Goal: Information Seeking & Learning: Find specific fact

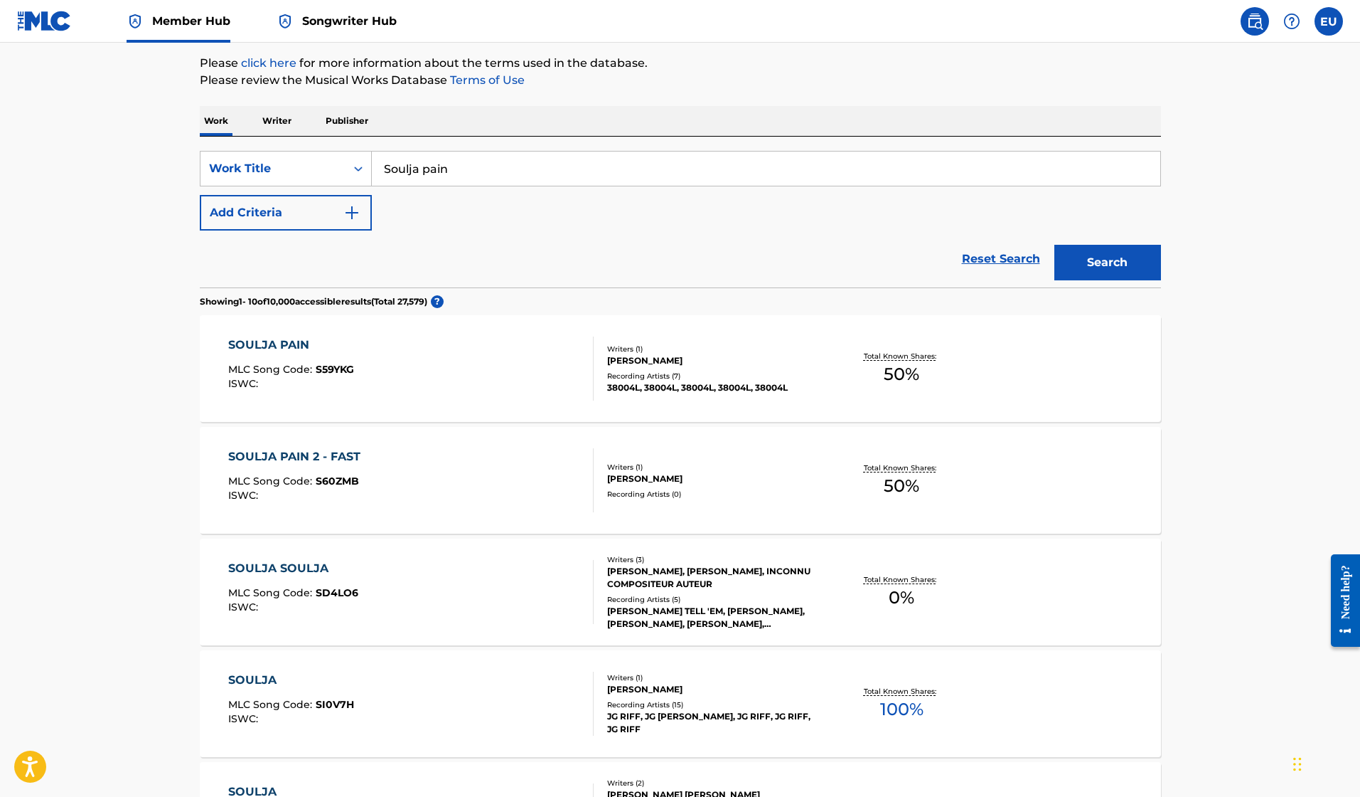
scroll to position [159, 0]
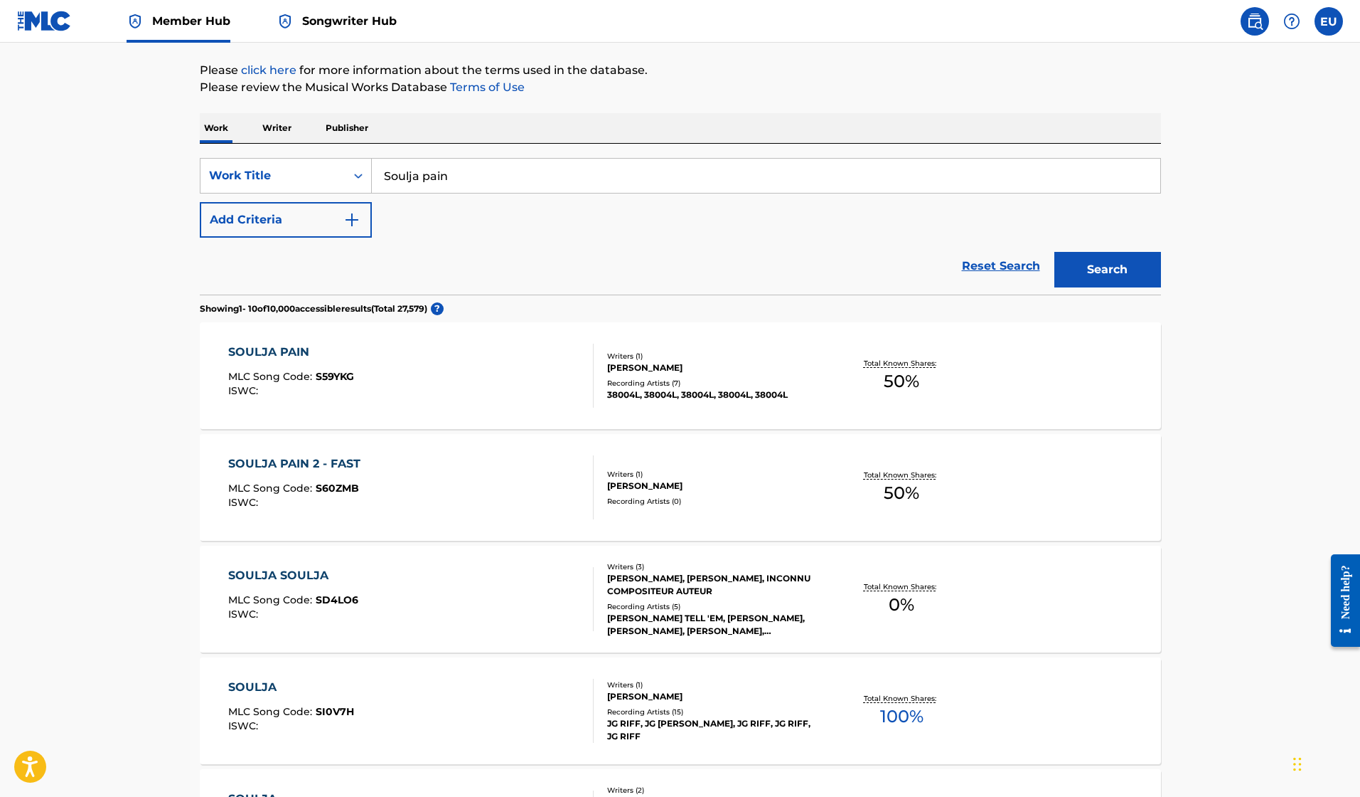
click at [406, 373] on div "SOULJA PAIN MLC Song Code : S59YKG ISWC :" at bounding box center [411, 375] width 366 height 64
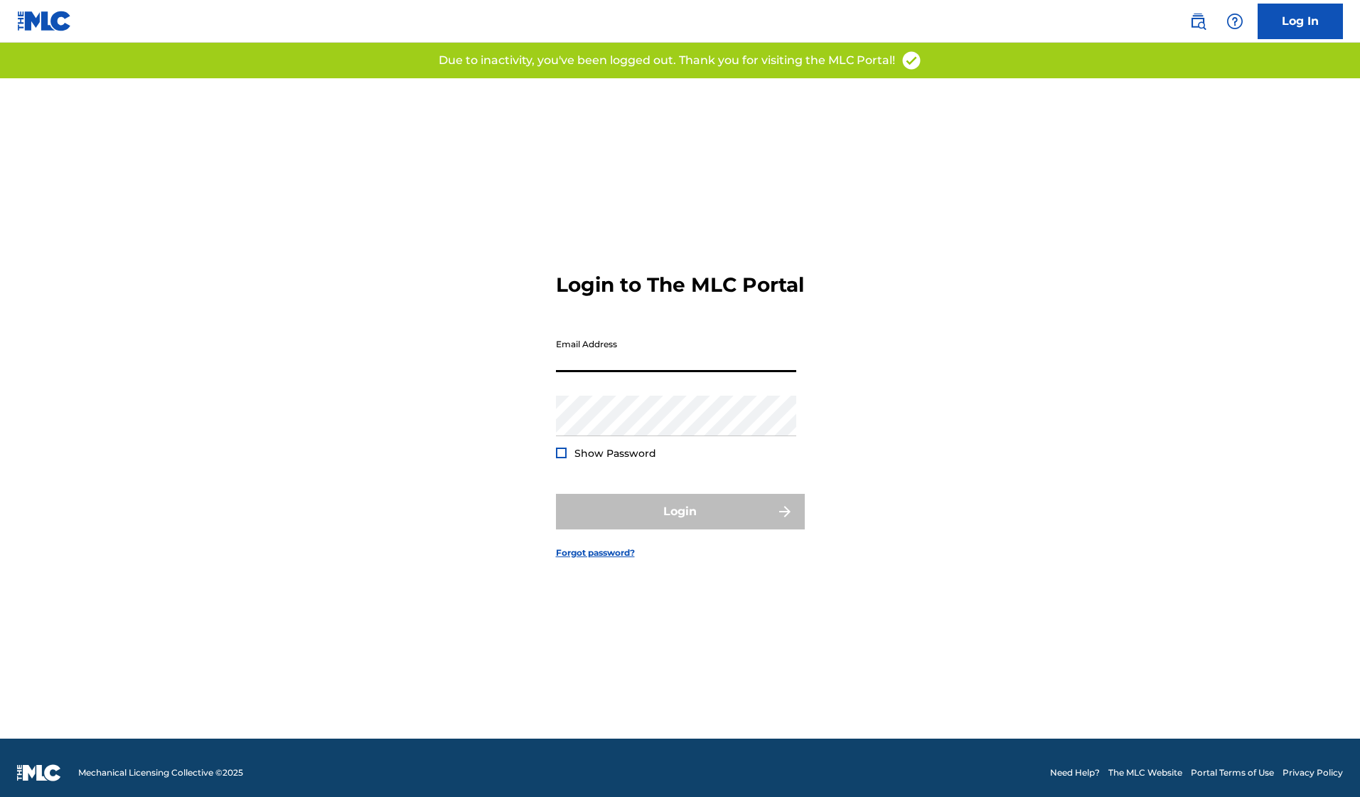
scroll to position [5, 0]
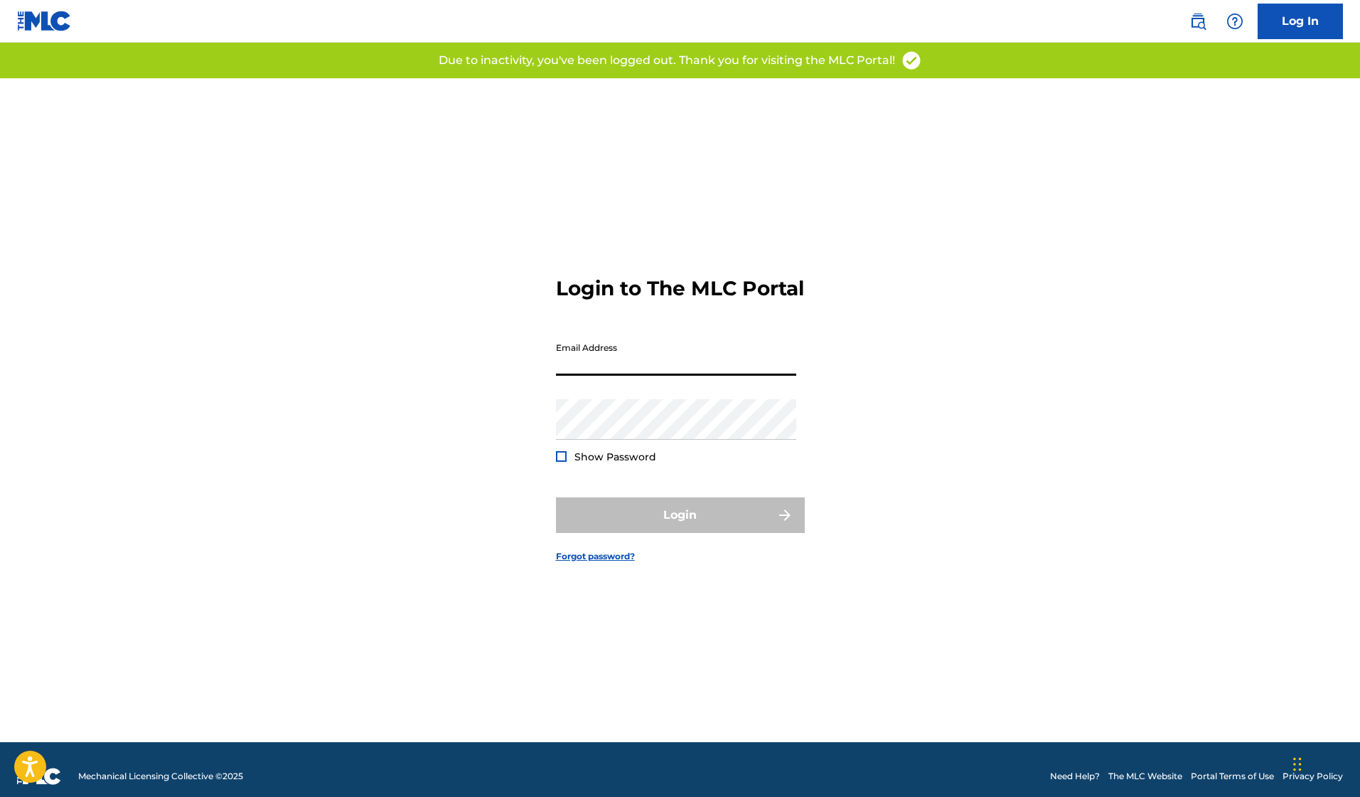
type input "[PERSON_NAME][EMAIL_ADDRESS][PERSON_NAME][DOMAIN_NAME]"
click at [680, 527] on button "Login" at bounding box center [680, 515] width 249 height 36
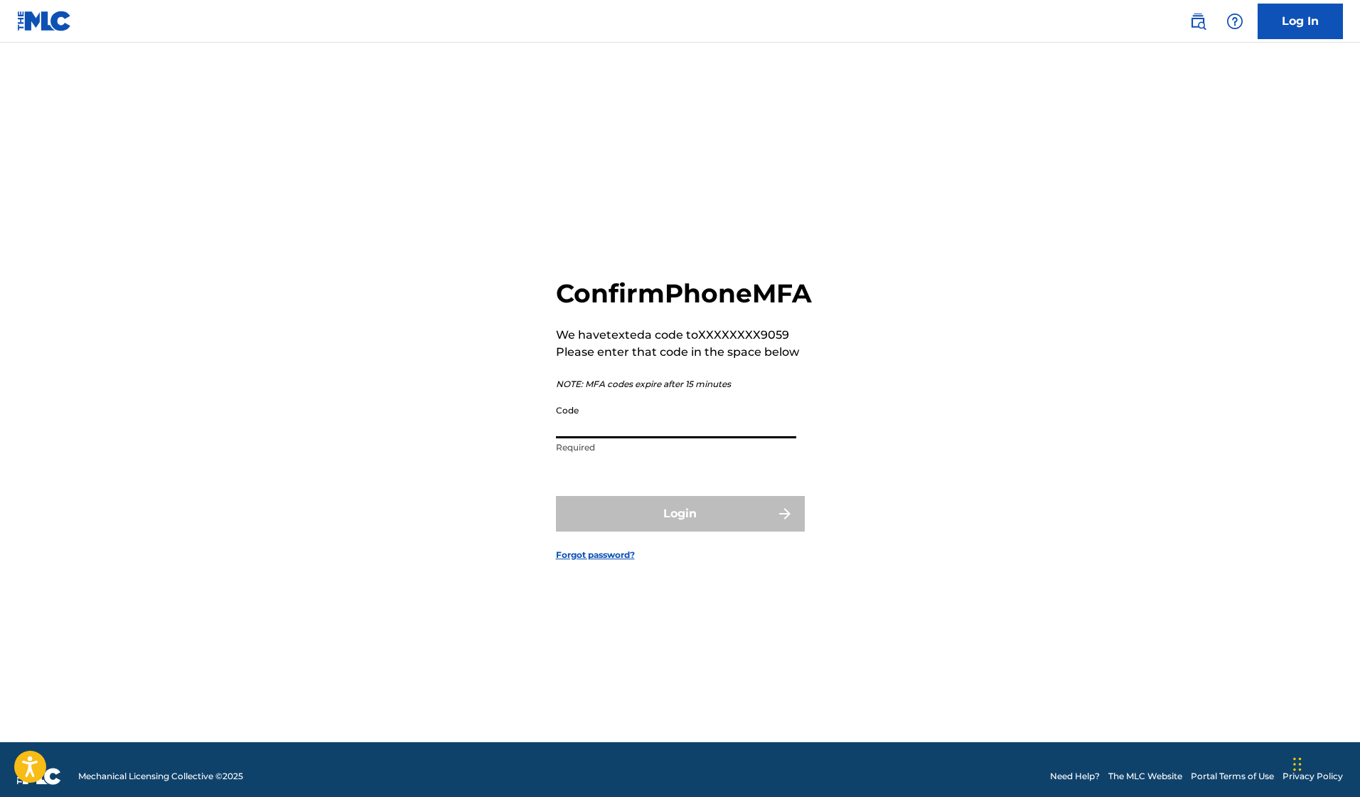
click at [607, 438] on input "Code" at bounding box center [676, 418] width 240 height 41
type input "106456"
click at [680, 529] on button "Login" at bounding box center [680, 514] width 249 height 36
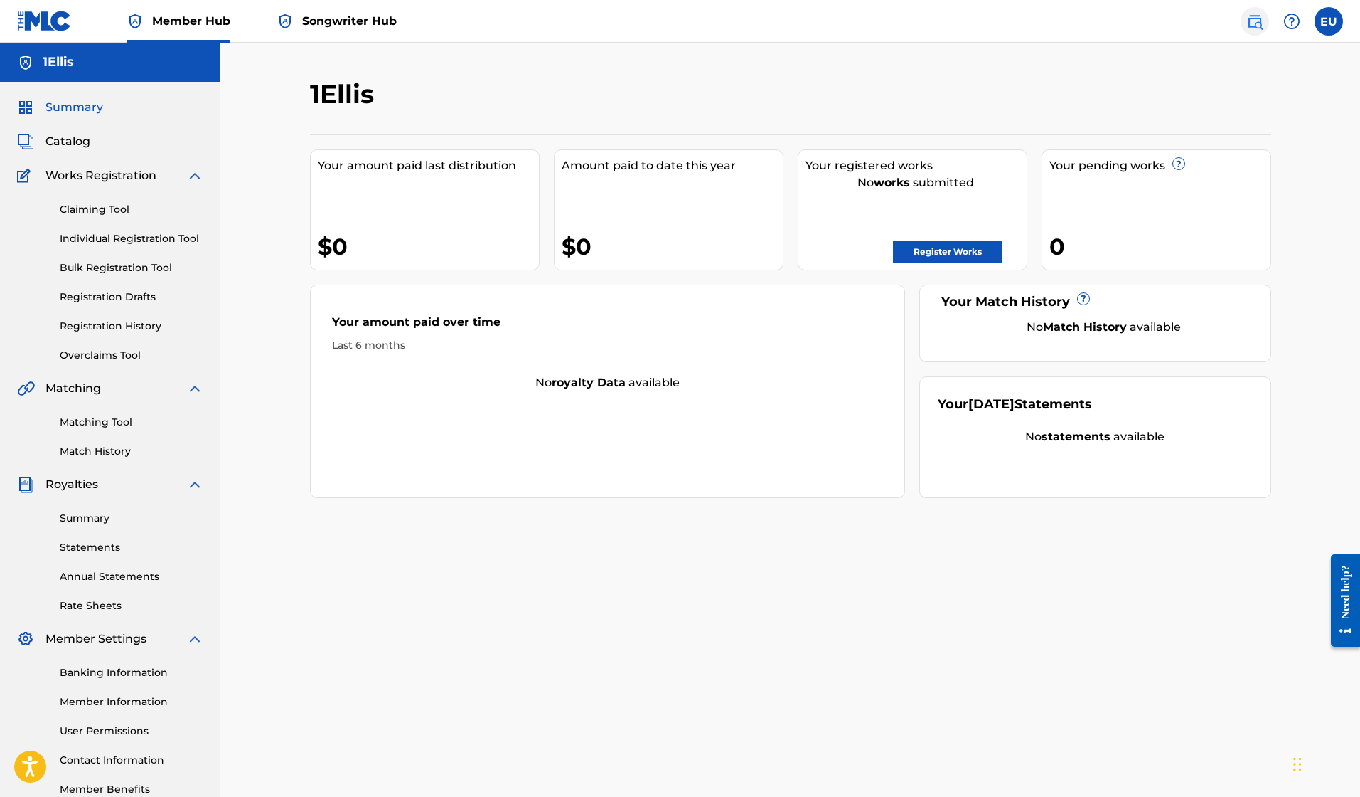
click at [1266, 20] on link at bounding box center [1255, 21] width 28 height 28
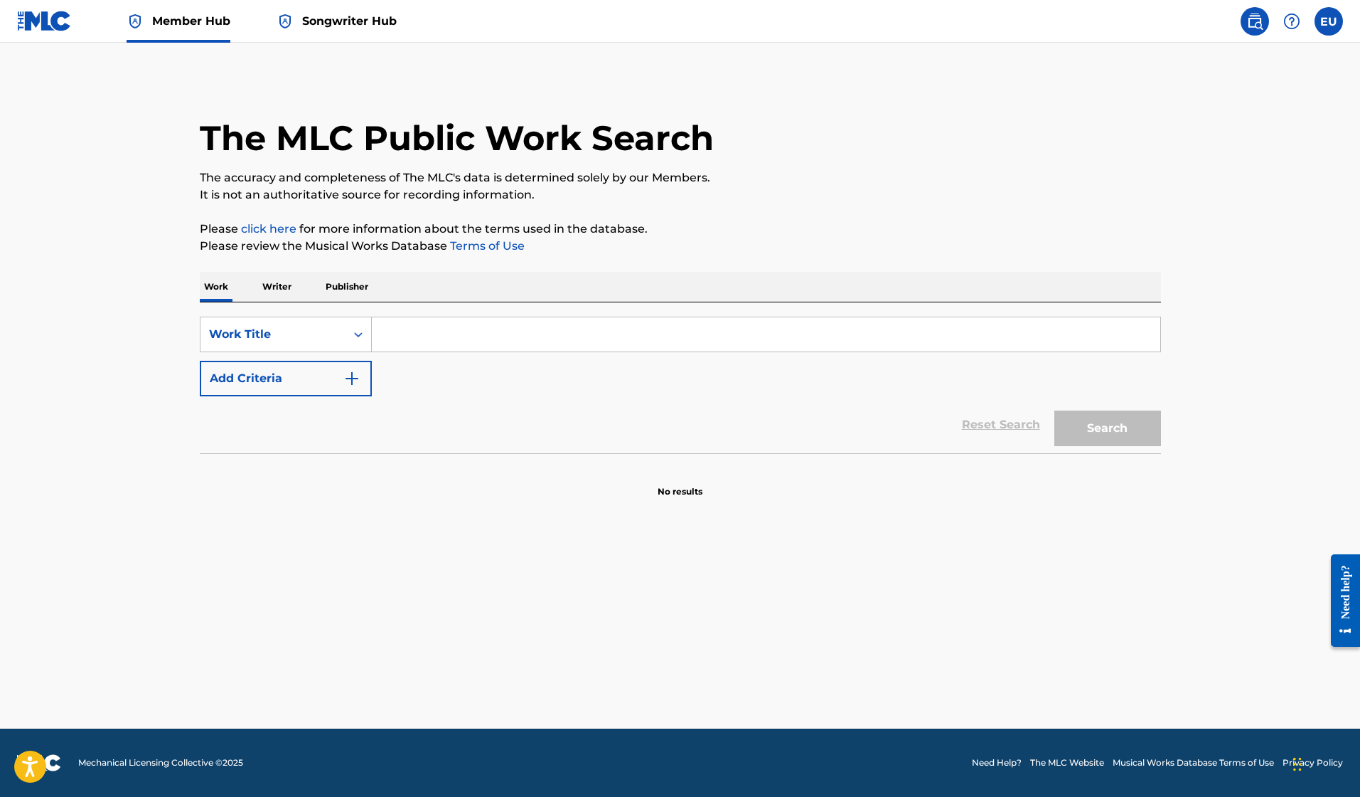
click at [401, 331] on input "Search Form" at bounding box center [766, 334] width 789 height 34
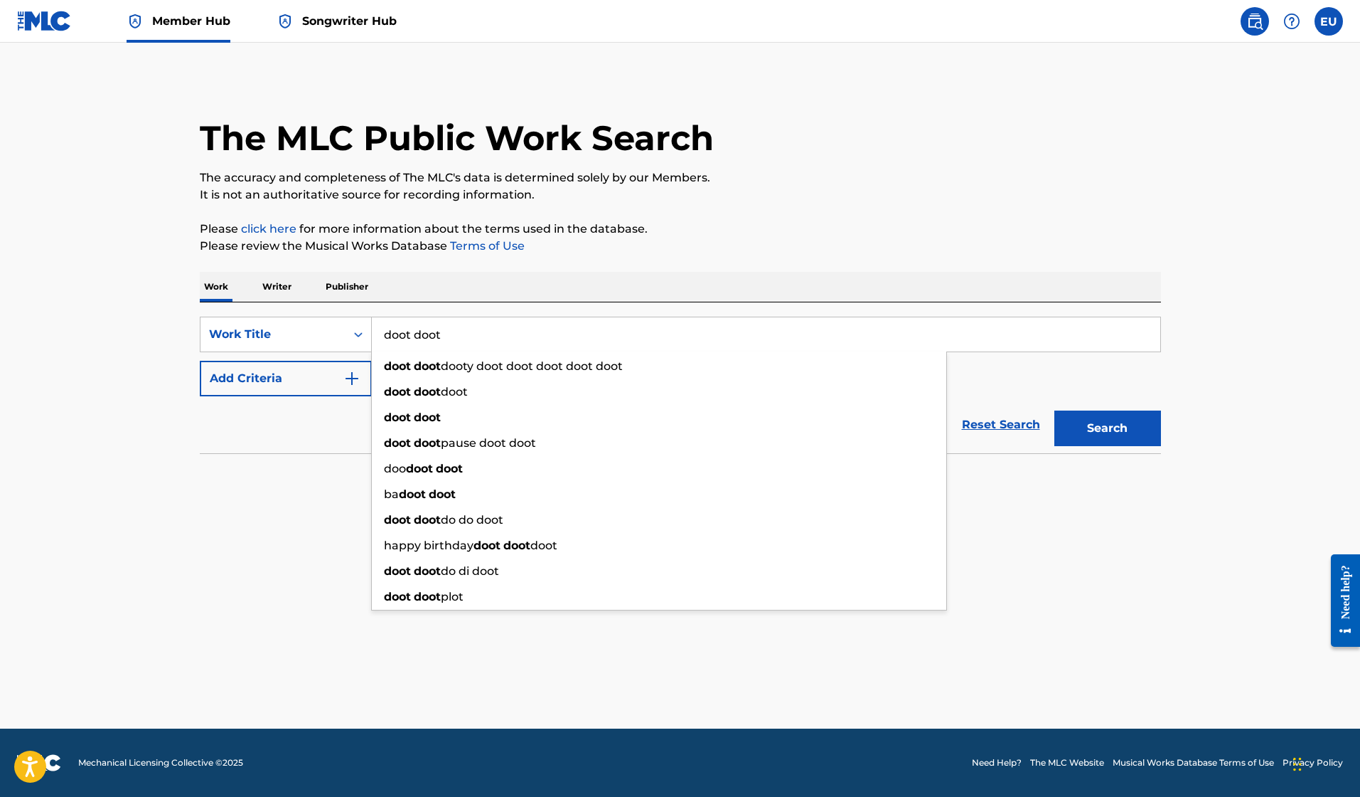
click at [1107, 428] on button "Search" at bounding box center [1108, 428] width 107 height 36
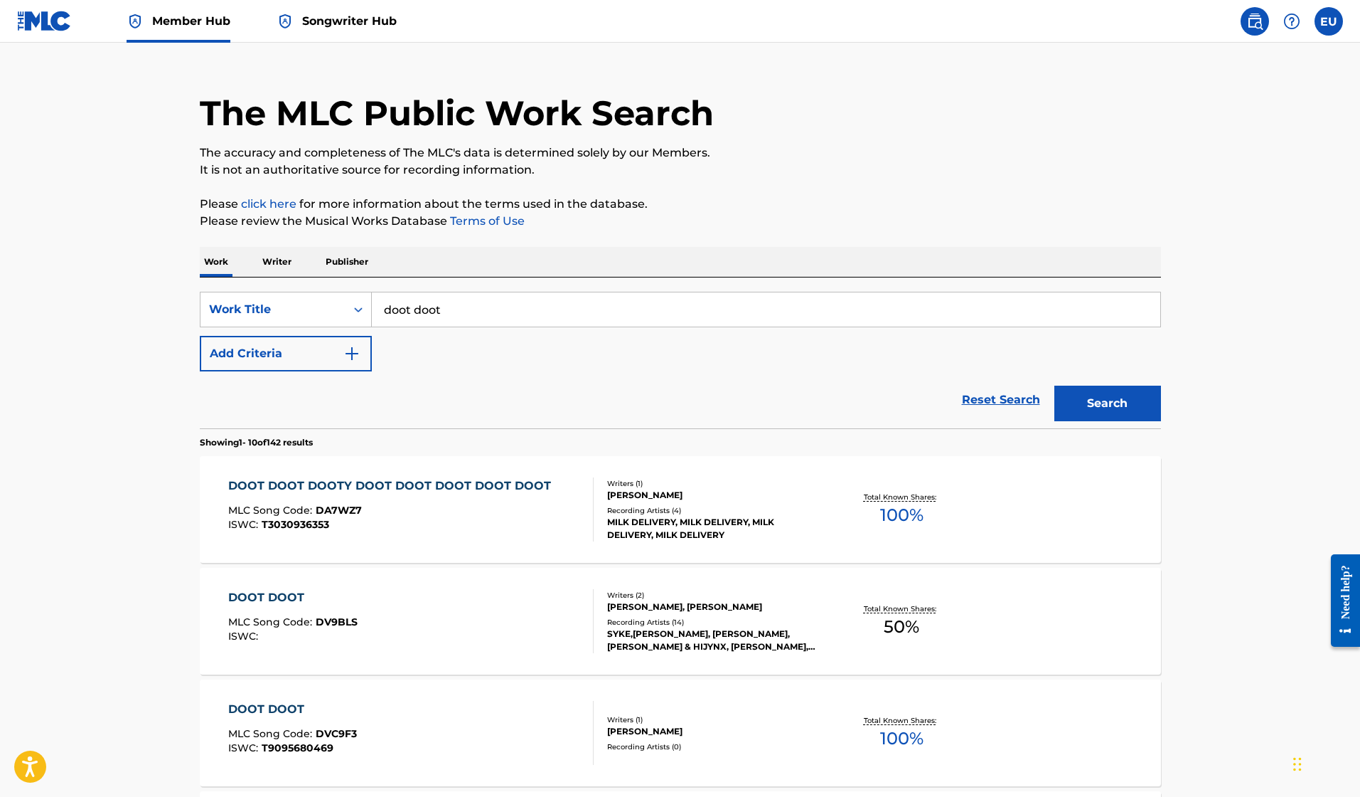
scroll to position [28, 0]
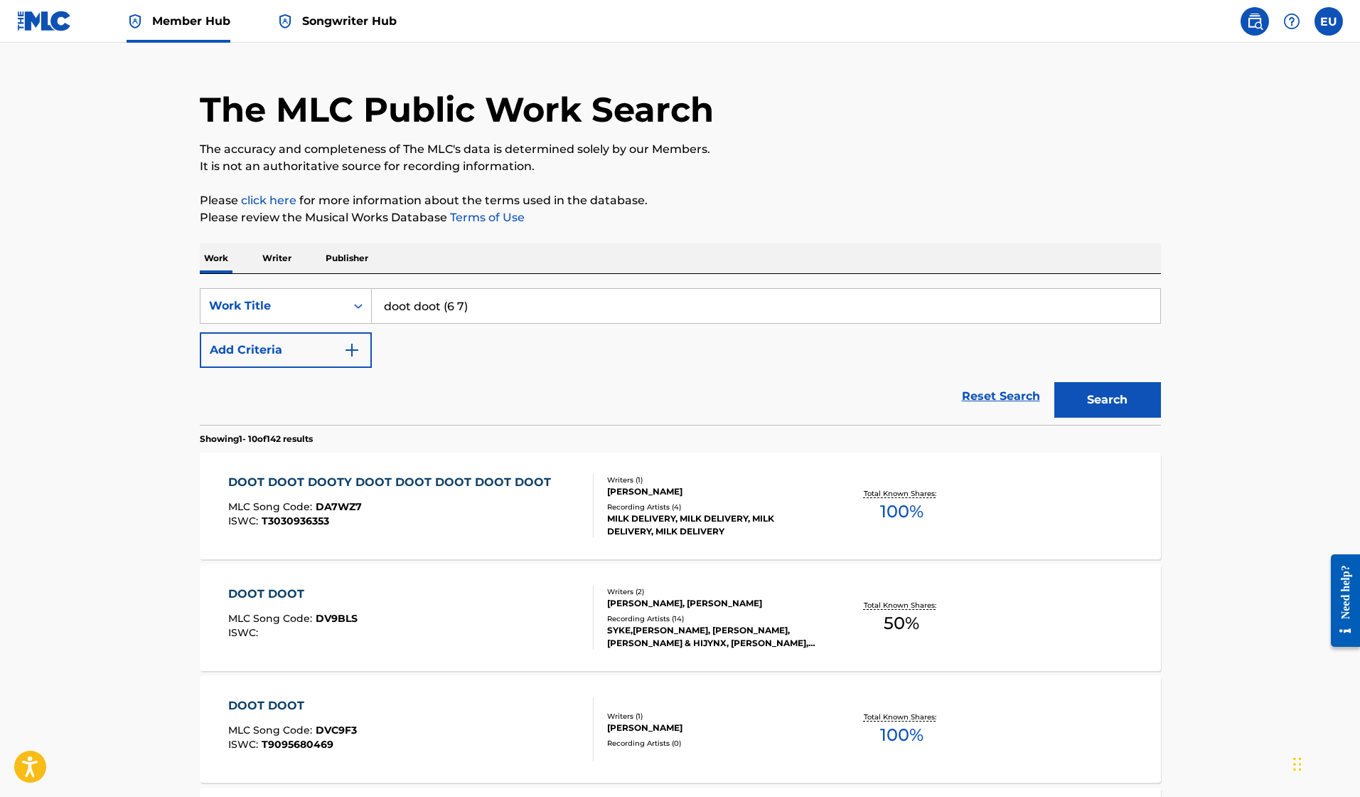
type input "doot doot (6 7)"
click at [1107, 400] on button "Search" at bounding box center [1108, 400] width 107 height 36
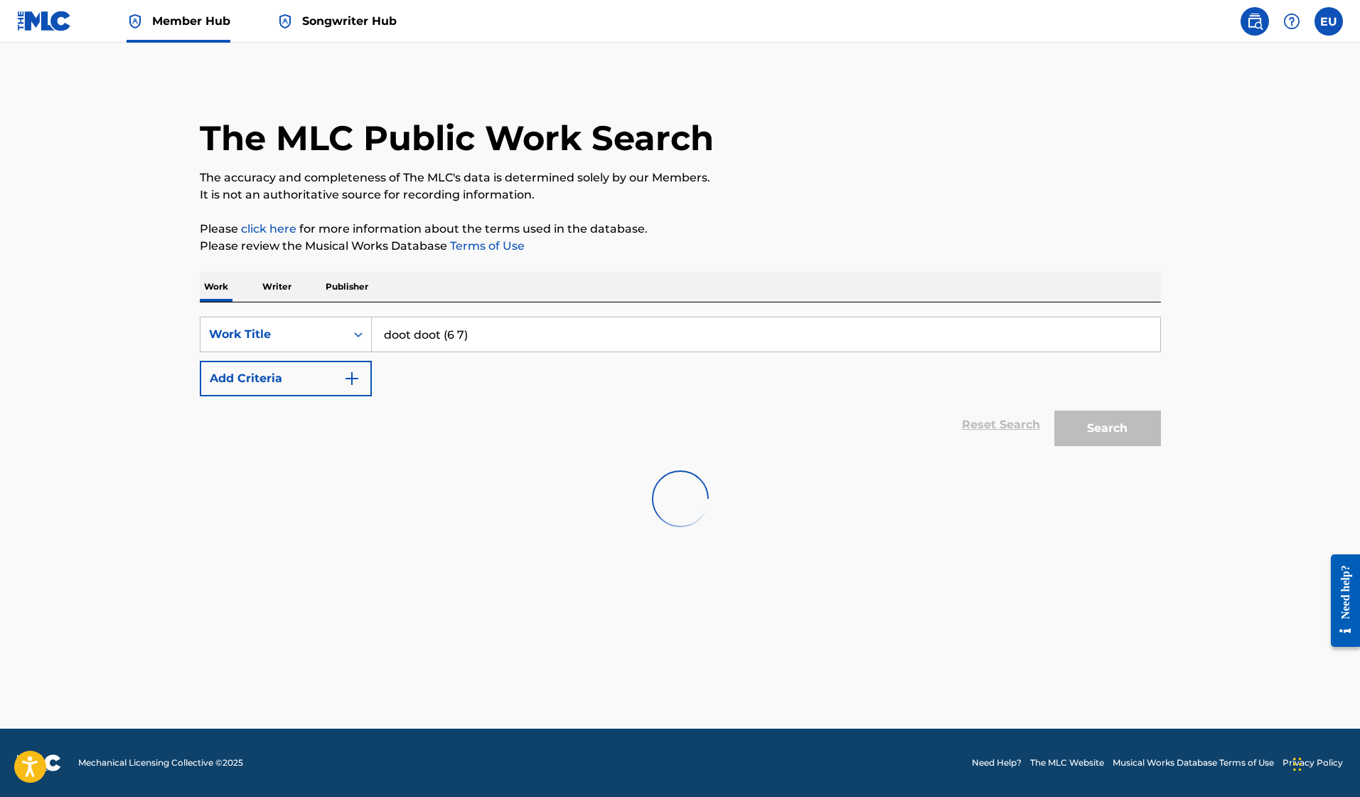
scroll to position [0, 0]
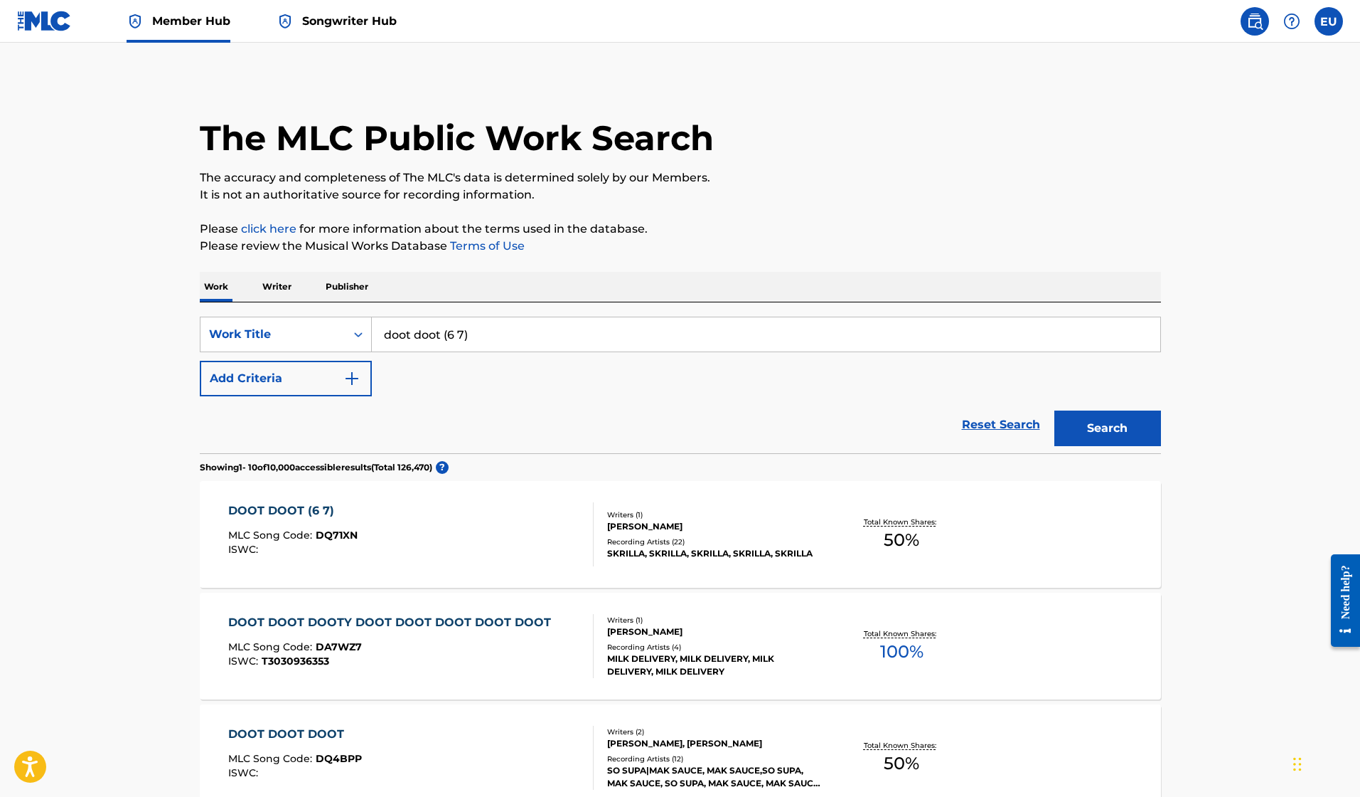
click at [734, 541] on div "Recording Artists ( 22 )" at bounding box center [714, 541] width 215 height 11
